Goal: Find specific page/section: Find specific page/section

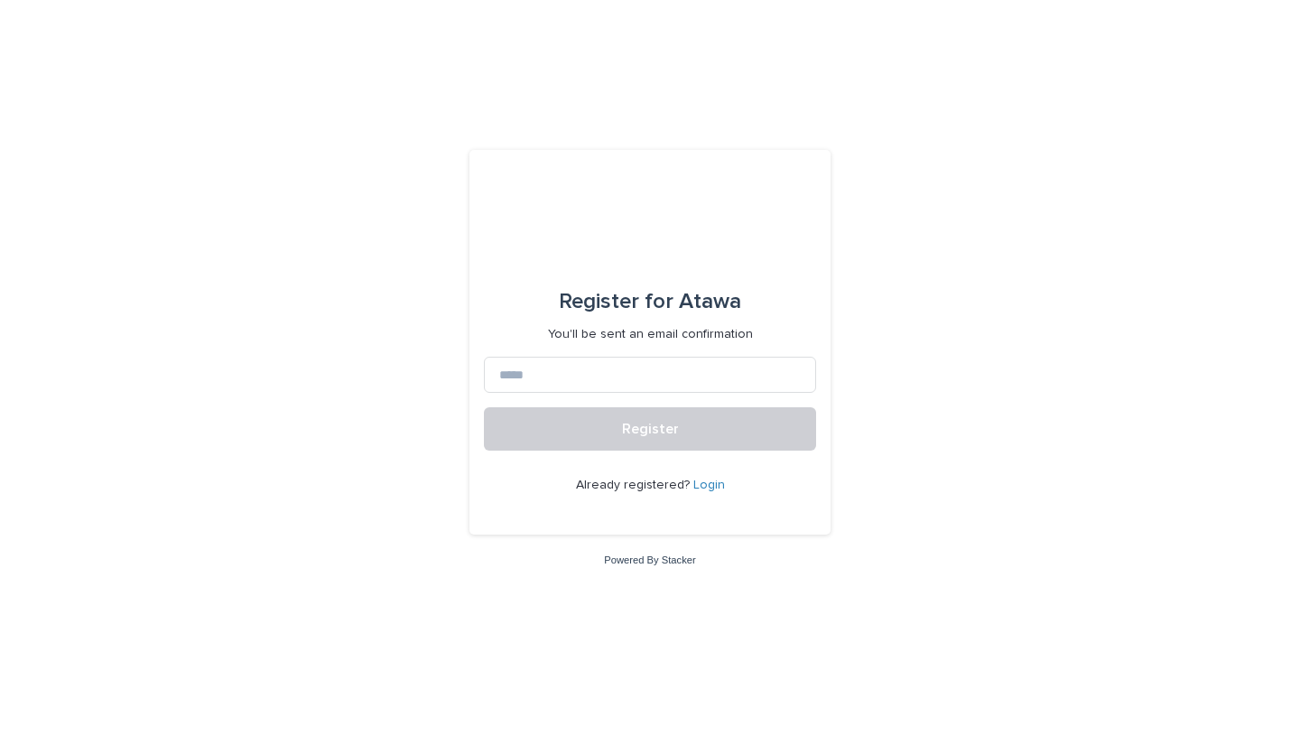
click at [711, 485] on link "Login" at bounding box center [710, 485] width 32 height 13
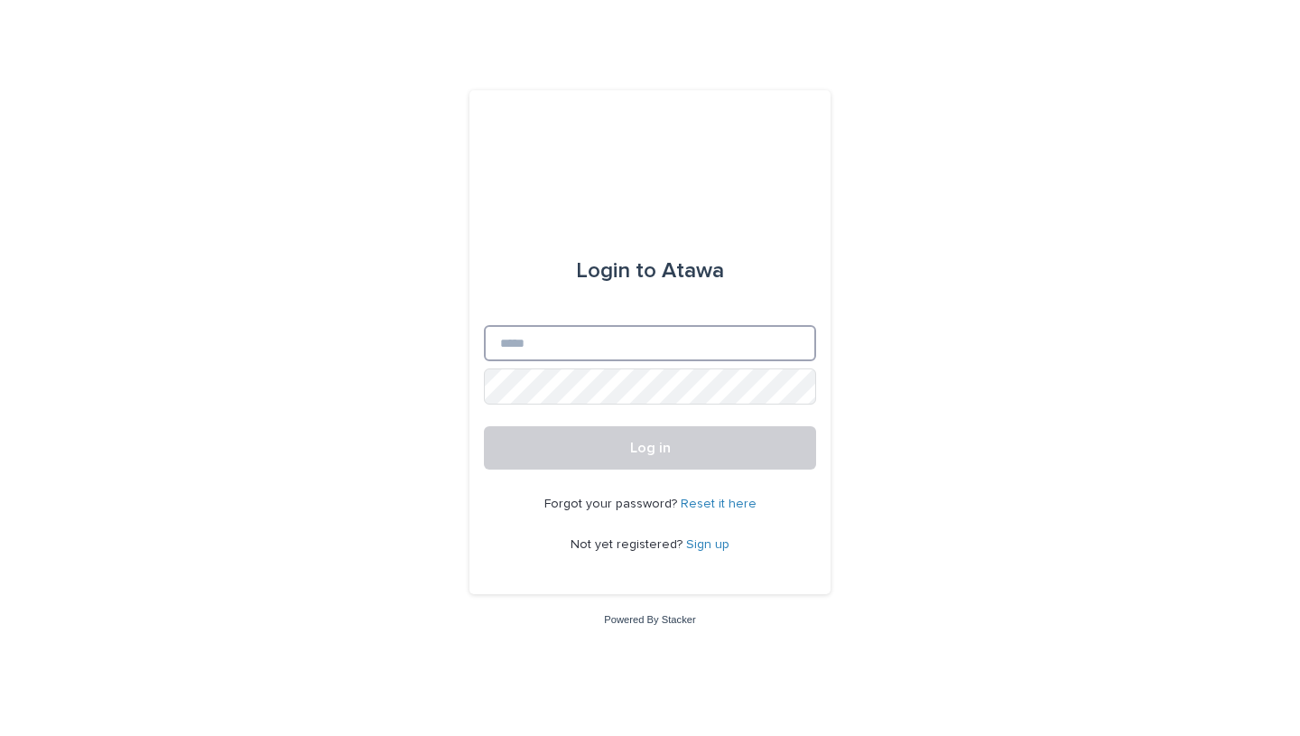
type input "**********"
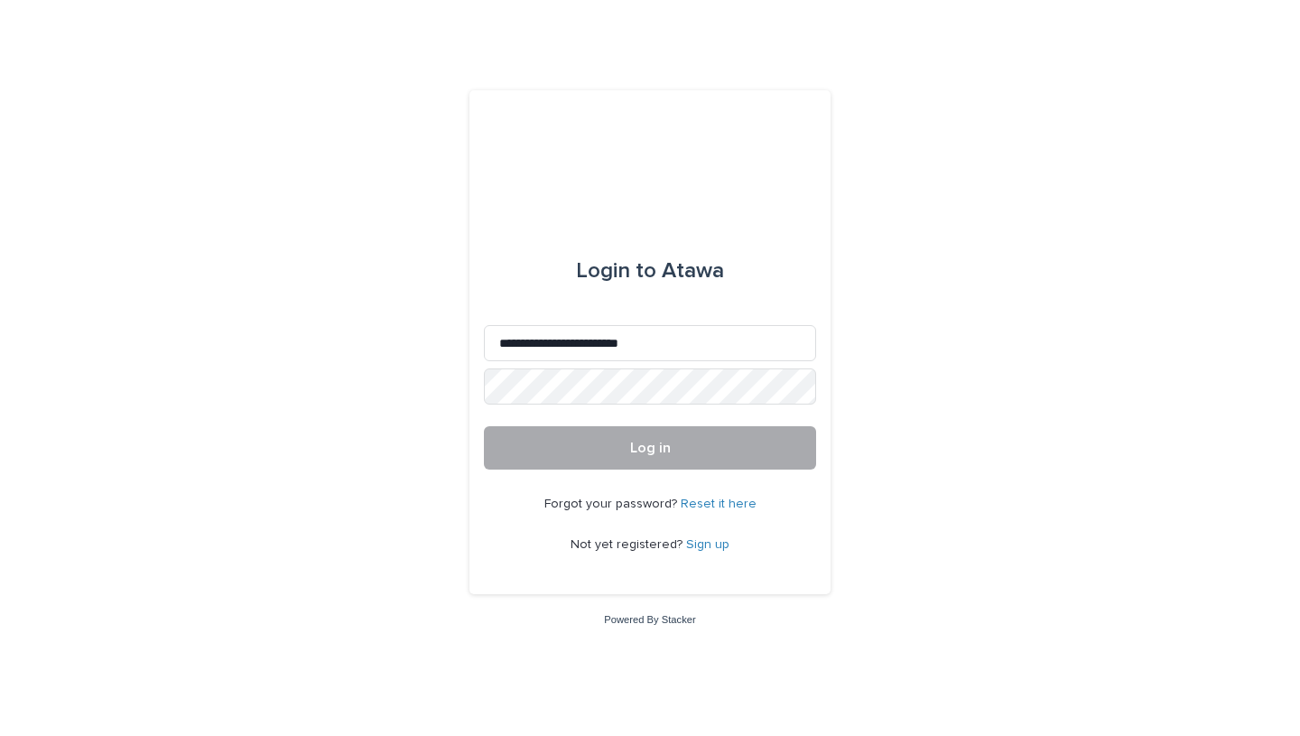
click at [653, 457] on button "Log in" at bounding box center [650, 447] width 332 height 43
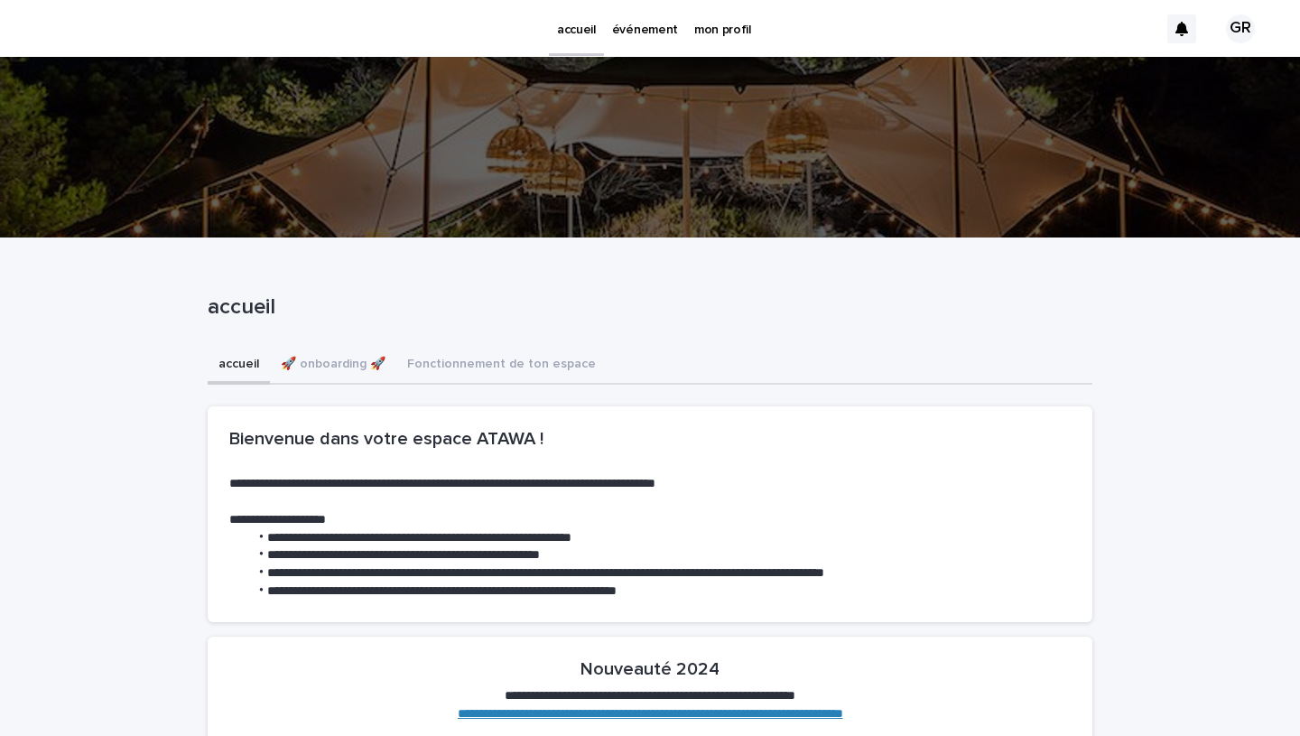
click at [646, 37] on p "événement" at bounding box center [645, 19] width 66 height 38
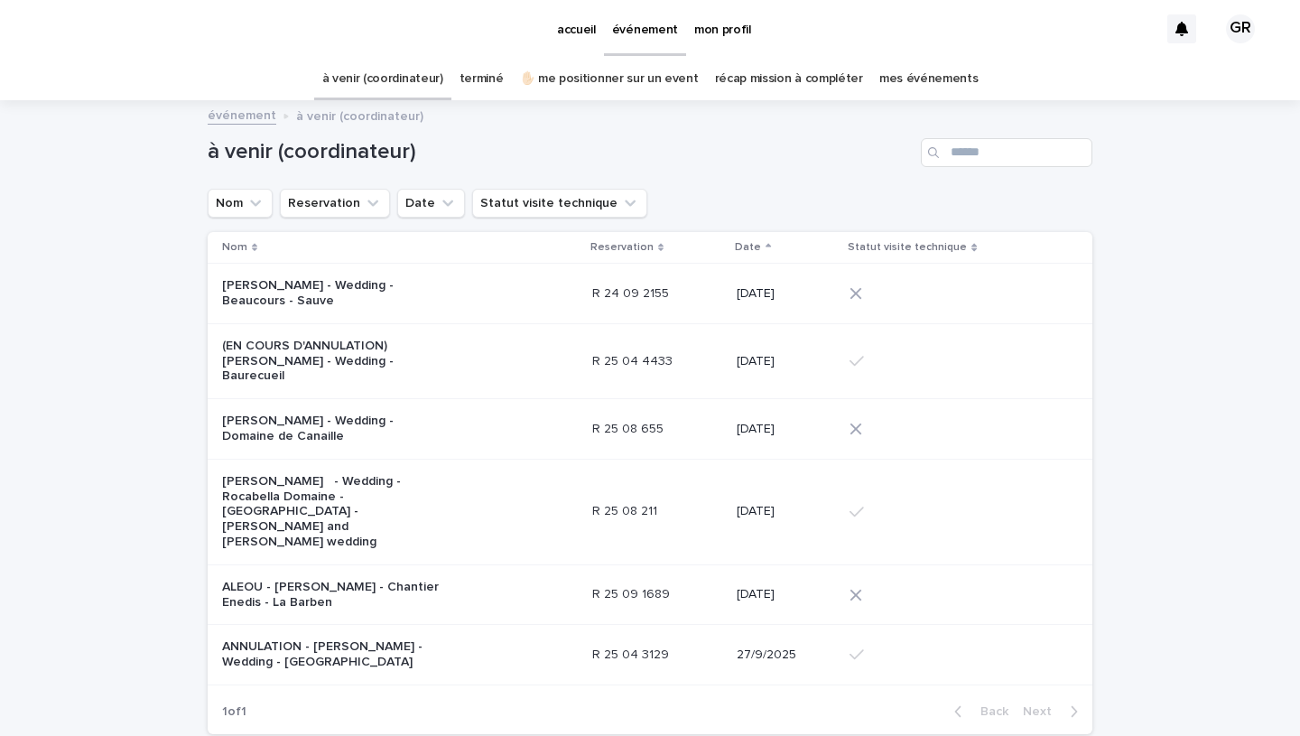
click at [260, 580] on p "ALEOU - Dalila Maltese - Chantier Enedis - La Barben" at bounding box center [335, 595] width 226 height 31
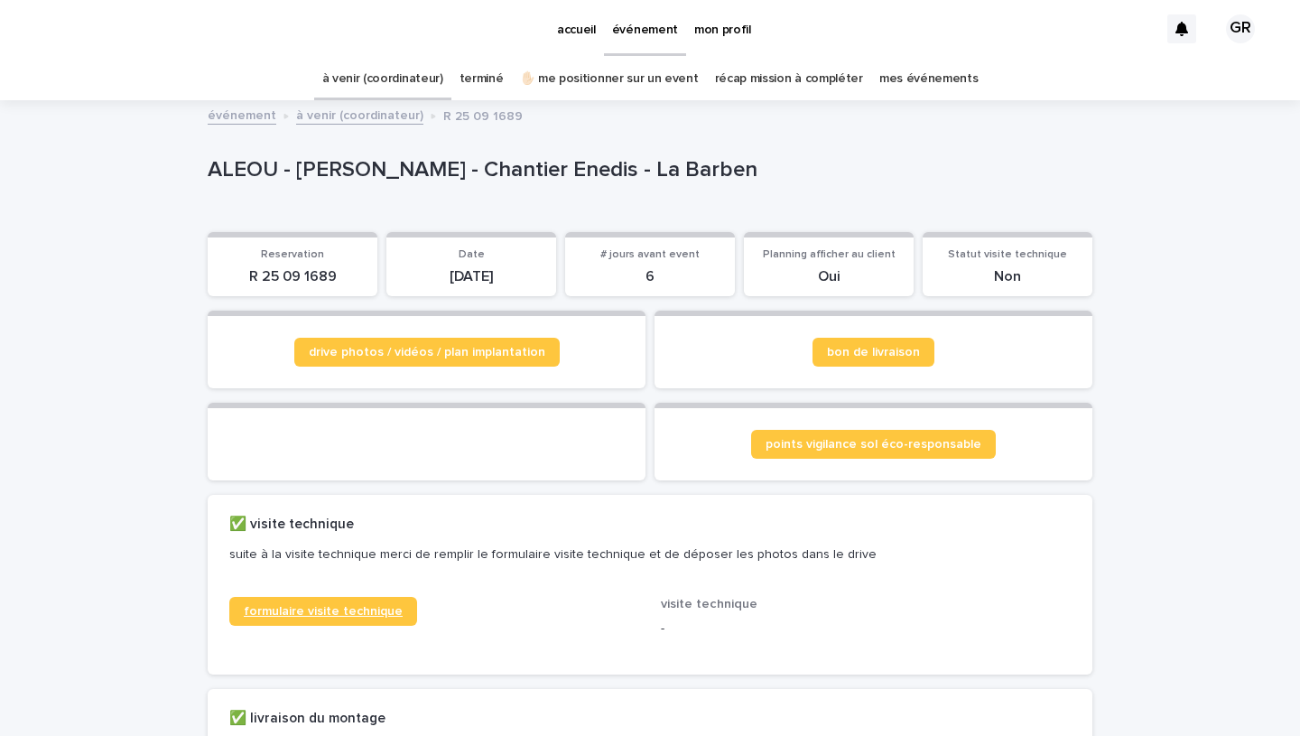
click at [379, 618] on span "formulaire visite technique" at bounding box center [323, 611] width 159 height 13
drag, startPoint x: 338, startPoint y: 274, endPoint x: 242, endPoint y: 275, distance: 95.7
click at [242, 275] on p "R 25 09 1689" at bounding box center [293, 276] width 148 height 17
copy p "R 25 09 1689"
